Goal: Find specific page/section: Find specific page/section

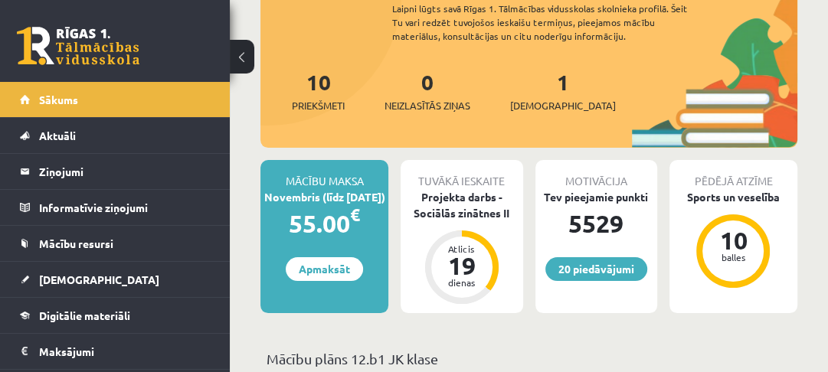
scroll to position [139, 0]
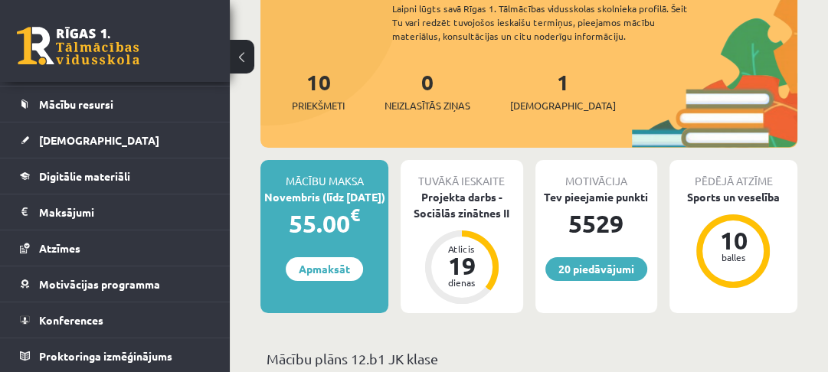
click at [67, 313] on span "Konferences" at bounding box center [71, 320] width 64 height 14
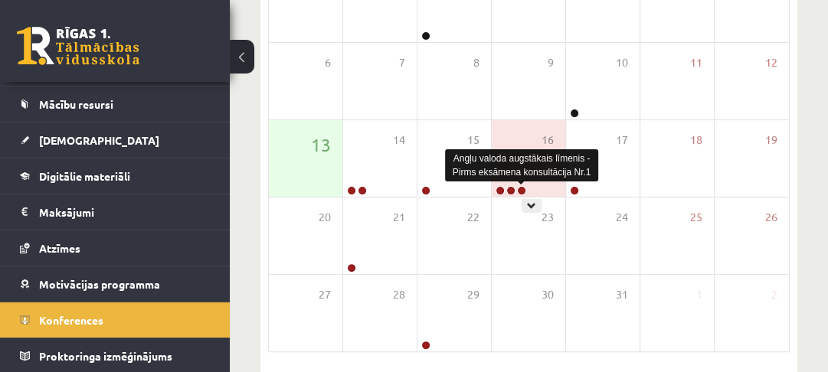
scroll to position [306, 0]
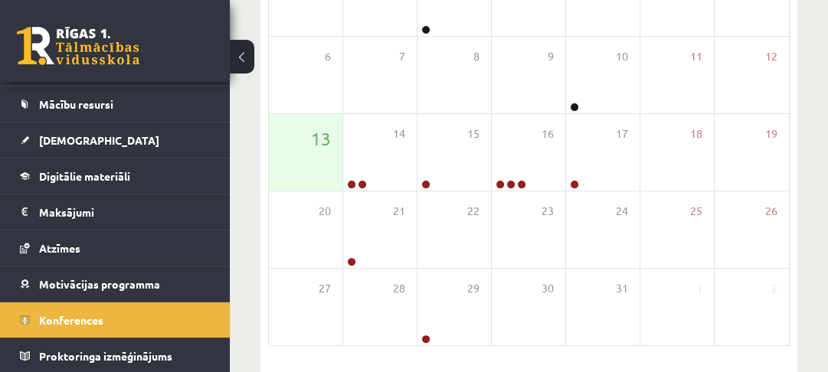
click at [314, 168] on div "13" at bounding box center [305, 152] width 73 height 77
click at [83, 54] on link at bounding box center [78, 46] width 122 height 38
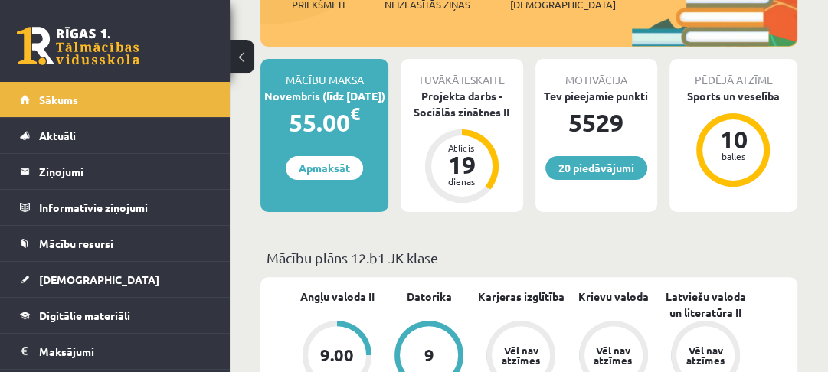
scroll to position [184, 0]
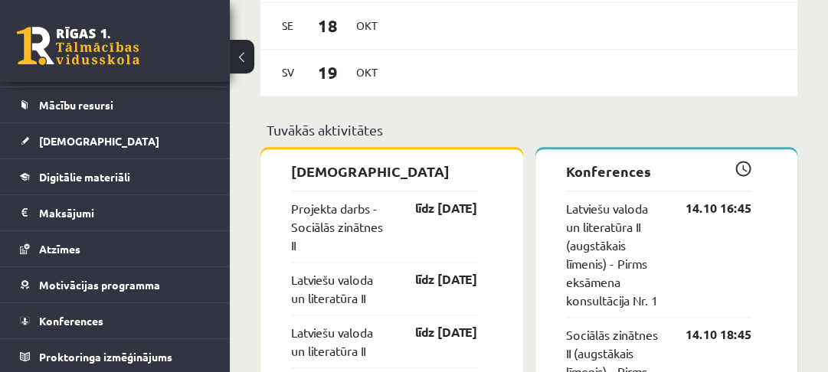
scroll to position [139, 0]
click at [74, 304] on link "Konferences" at bounding box center [115, 319] width 191 height 35
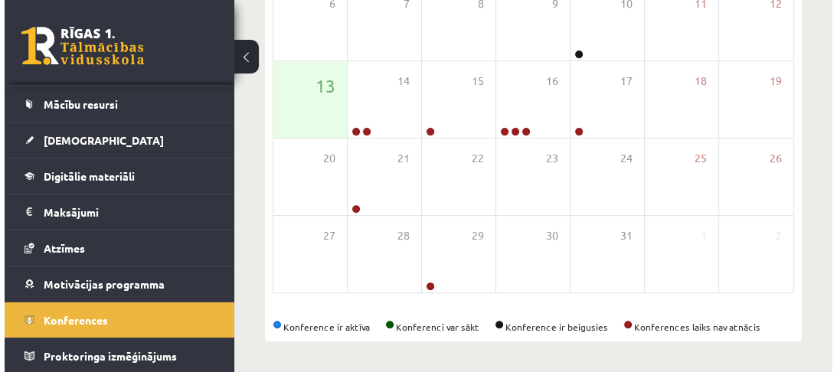
scroll to position [358, 0]
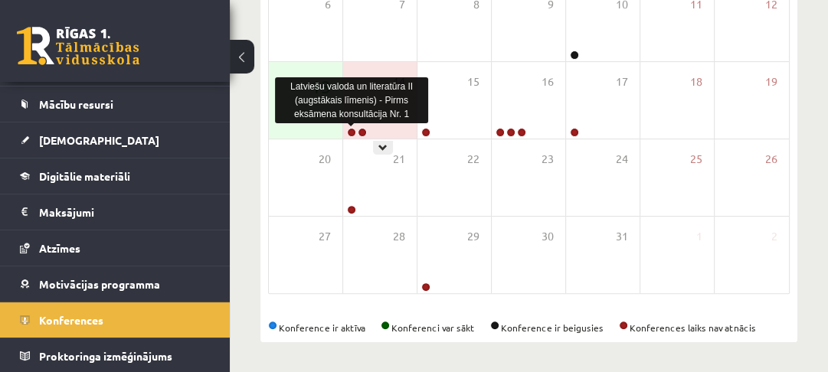
click at [349, 131] on link at bounding box center [351, 132] width 9 height 9
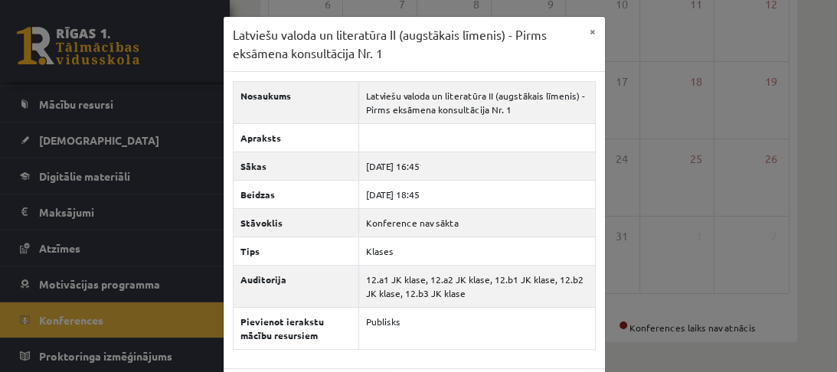
scroll to position [52, 0]
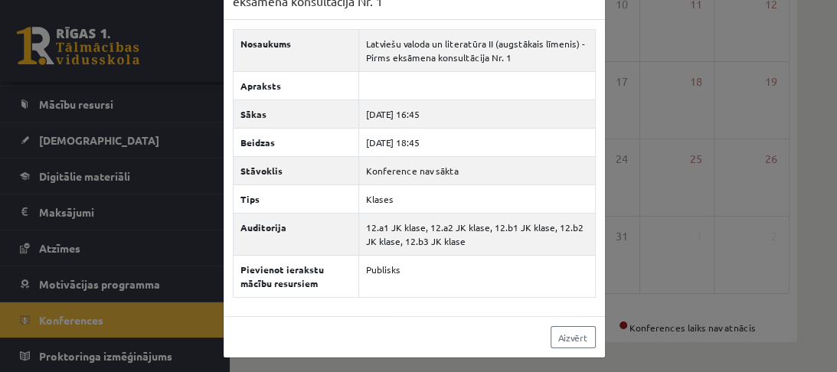
click at [403, 172] on td "Konference nav sākta" at bounding box center [476, 171] width 237 height 28
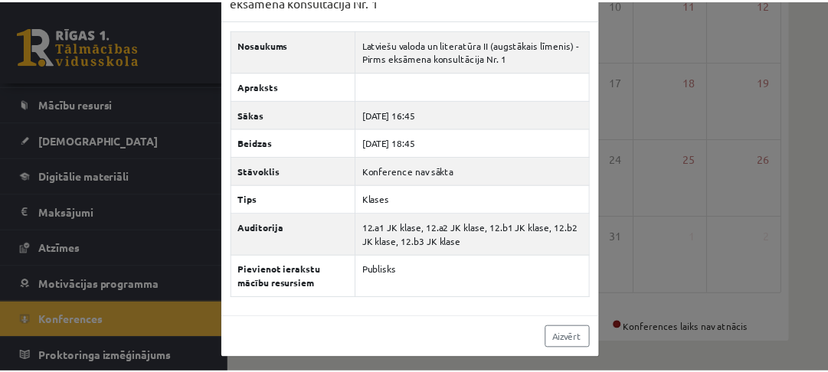
scroll to position [0, 0]
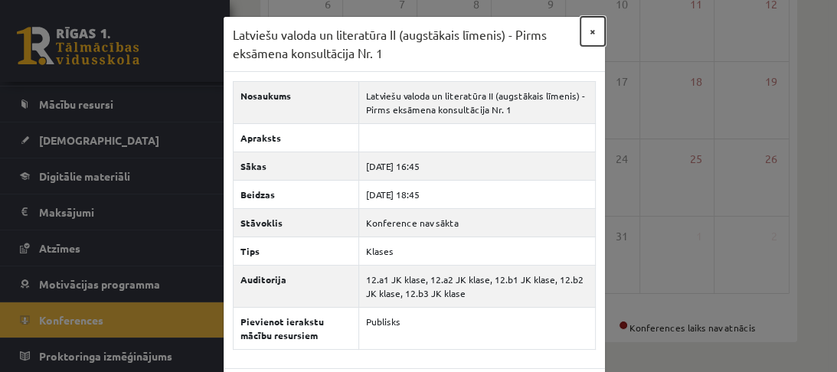
click at [582, 30] on button "×" at bounding box center [592, 31] width 24 height 29
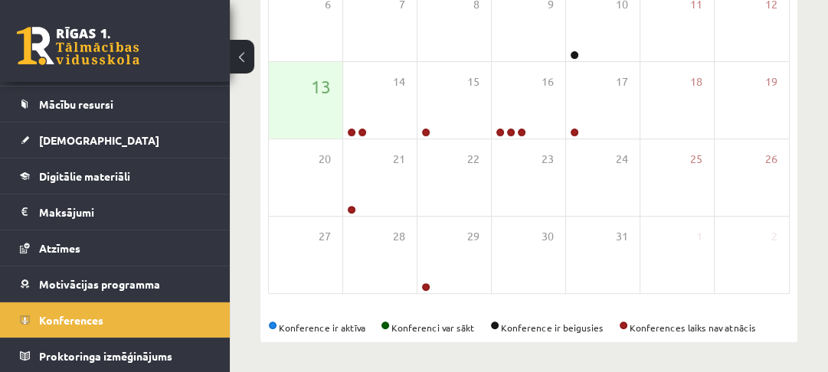
click at [124, 46] on link at bounding box center [78, 46] width 122 height 38
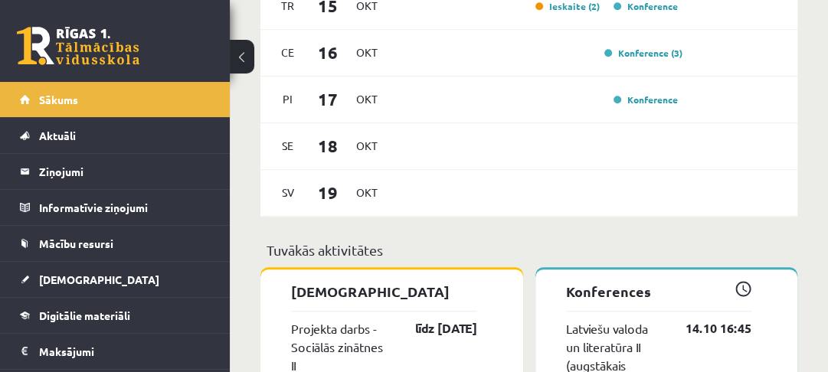
scroll to position [1102, 0]
